Goal: Complete application form

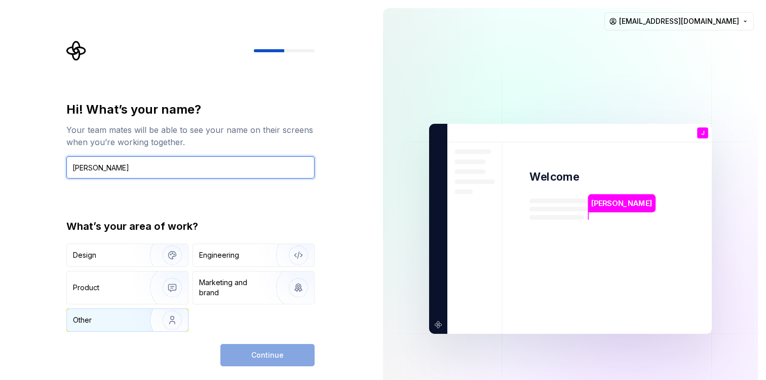
type input "[PERSON_NAME]"
click at [121, 323] on div "Other" at bounding box center [102, 320] width 59 height 10
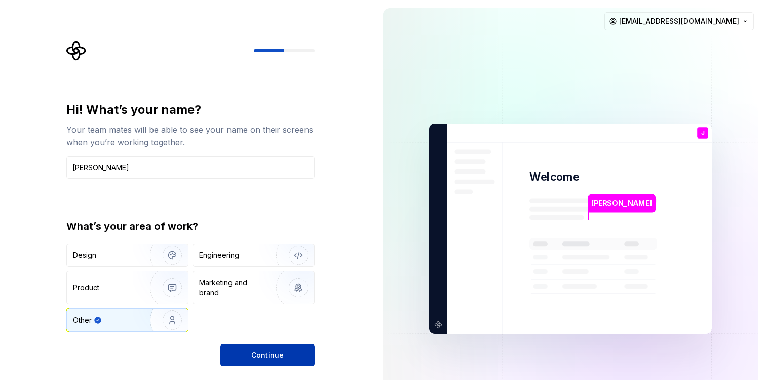
click at [254, 355] on span "Continue" at bounding box center [267, 355] width 32 height 10
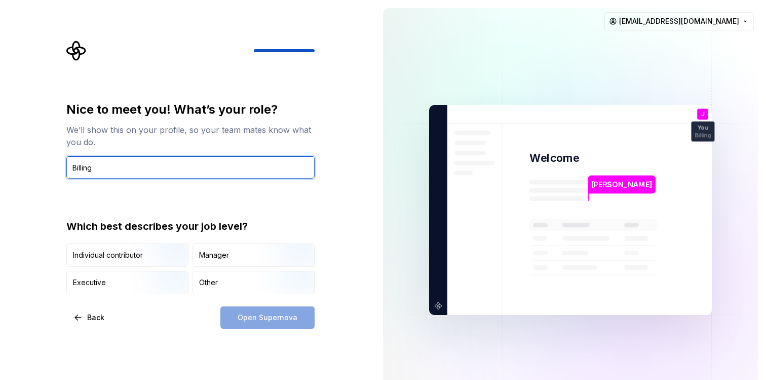
click at [91, 167] on input "Billing" at bounding box center [190, 167] width 248 height 22
paste input "Assurance Analyst"
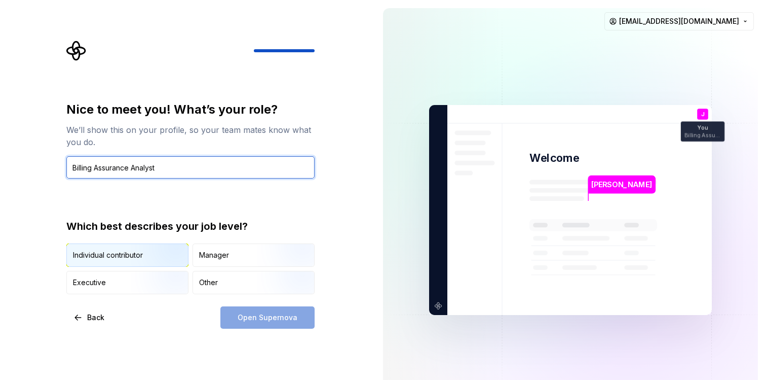
type input "Billing Assurance Analyst"
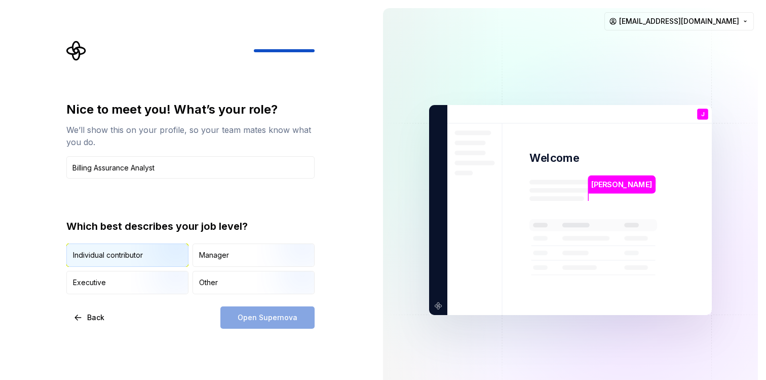
click at [115, 248] on div "Individual contributor" at bounding box center [127, 255] width 121 height 22
click at [265, 320] on span "Open Supernova" at bounding box center [268, 317] width 60 height 10
